Goal: Task Accomplishment & Management: Use online tool/utility

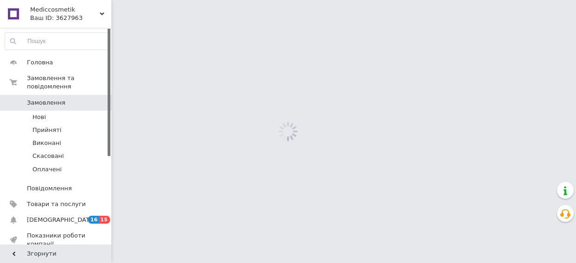
click at [66, 200] on span "Товари та послуги" at bounding box center [56, 204] width 59 height 8
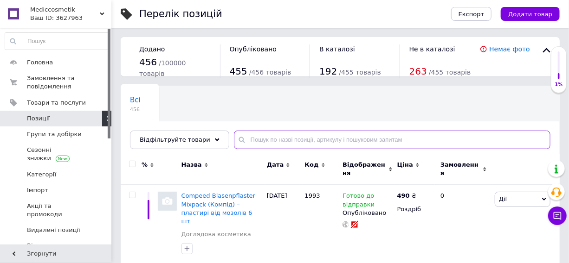
click at [292, 139] on input "text" at bounding box center [392, 140] width 316 height 19
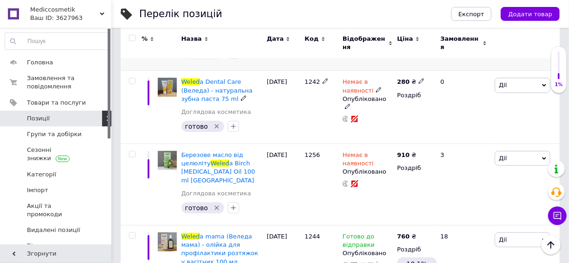
scroll to position [211, 0]
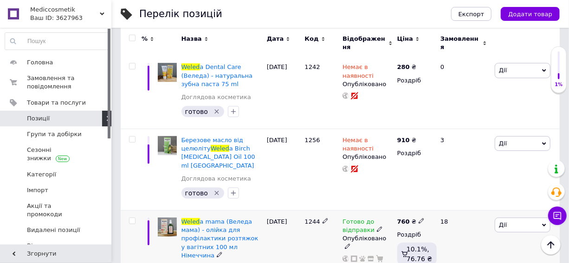
type input "weled"
click at [377, 227] on use at bounding box center [379, 229] width 5 height 5
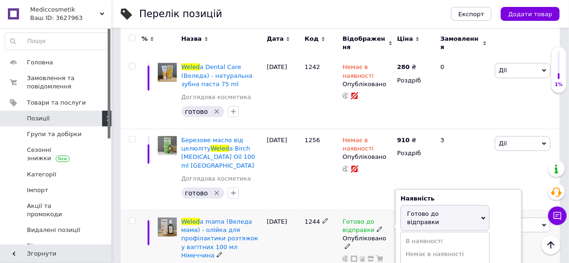
click at [411, 211] on span "Готово до відправки" at bounding box center [423, 218] width 32 height 15
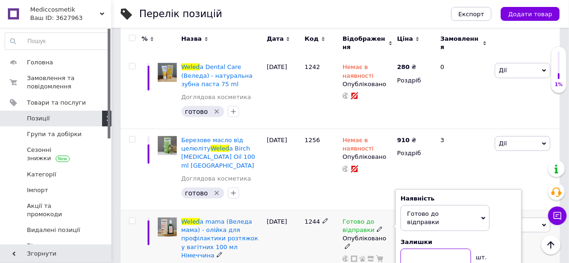
click at [415, 249] on input at bounding box center [435, 258] width 70 height 19
type input "1"
click at [327, 237] on div "1244" at bounding box center [321, 256] width 38 height 90
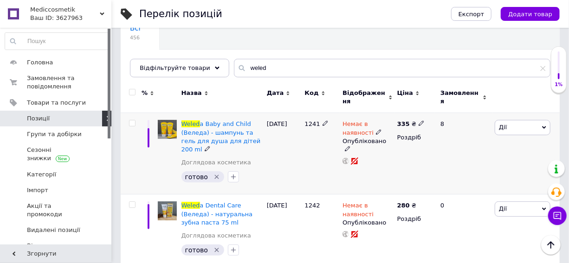
scroll to position [0, 0]
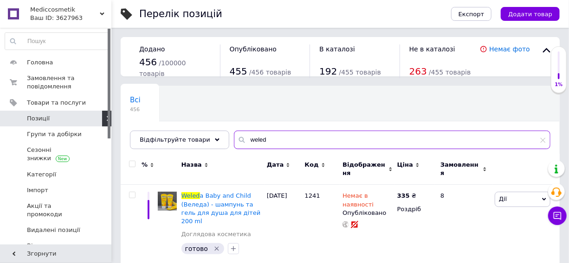
drag, startPoint x: 252, startPoint y: 140, endPoint x: 220, endPoint y: 141, distance: 32.0
click at [220, 141] on div "Всі 456 Ok Відфільтровано... Зберегти Нічого не знайдено Можливо, помилка у сло…" at bounding box center [340, 118] width 439 height 64
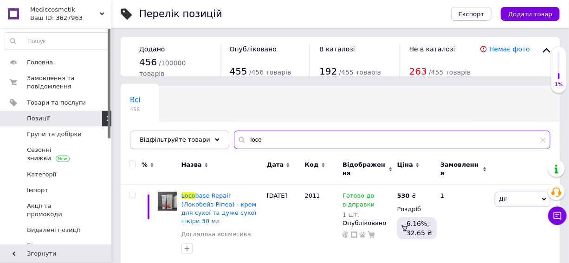
drag, startPoint x: 223, startPoint y: 140, endPoint x: 212, endPoint y: 140, distance: 10.7
click at [212, 140] on div "Відфільтруйте товари loco" at bounding box center [340, 140] width 420 height 19
type input "exci"
